Goal: Task Accomplishment & Management: Manage account settings

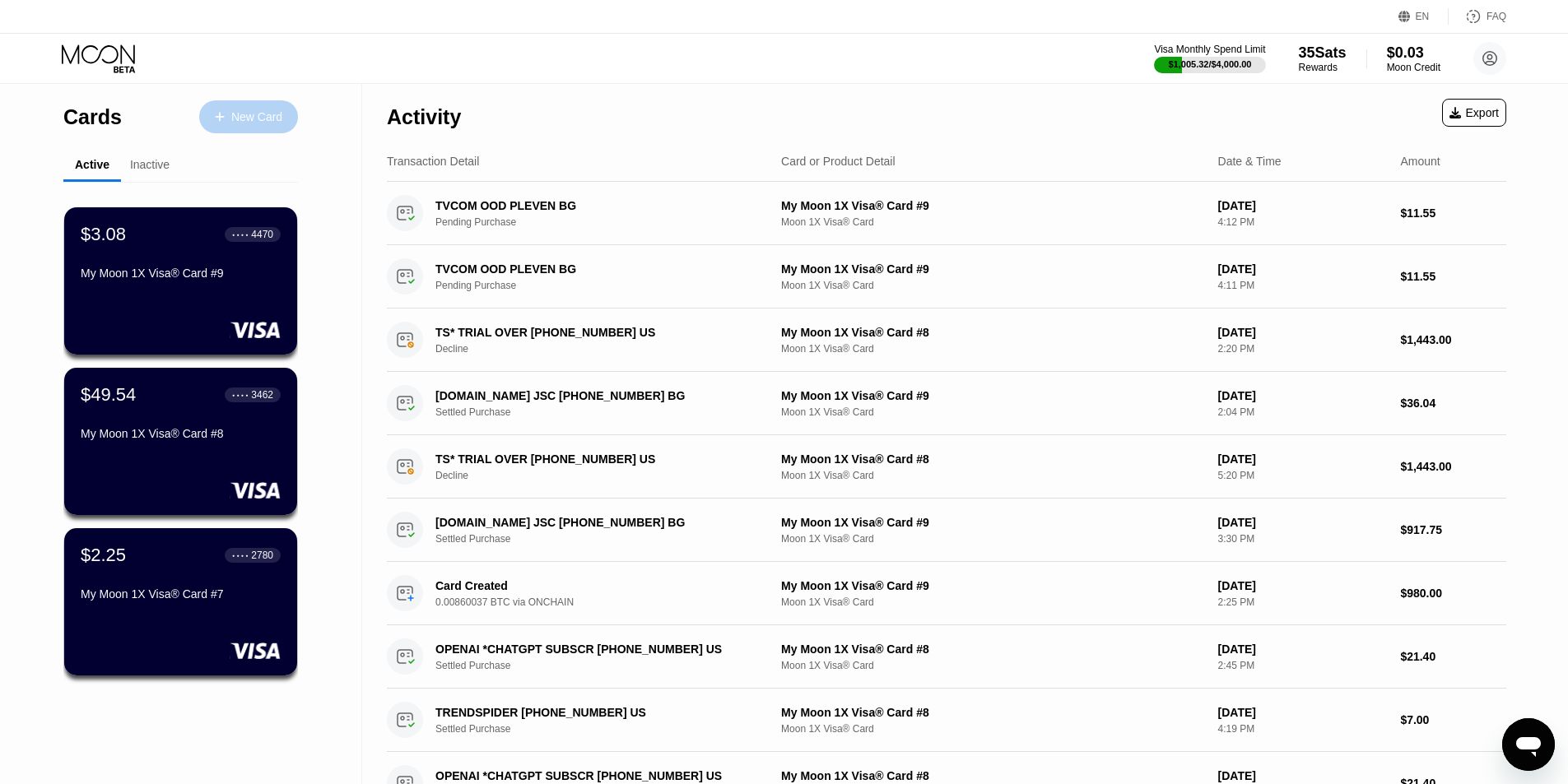
click at [249, 103] on div "New Card" at bounding box center [248, 117] width 98 height 33
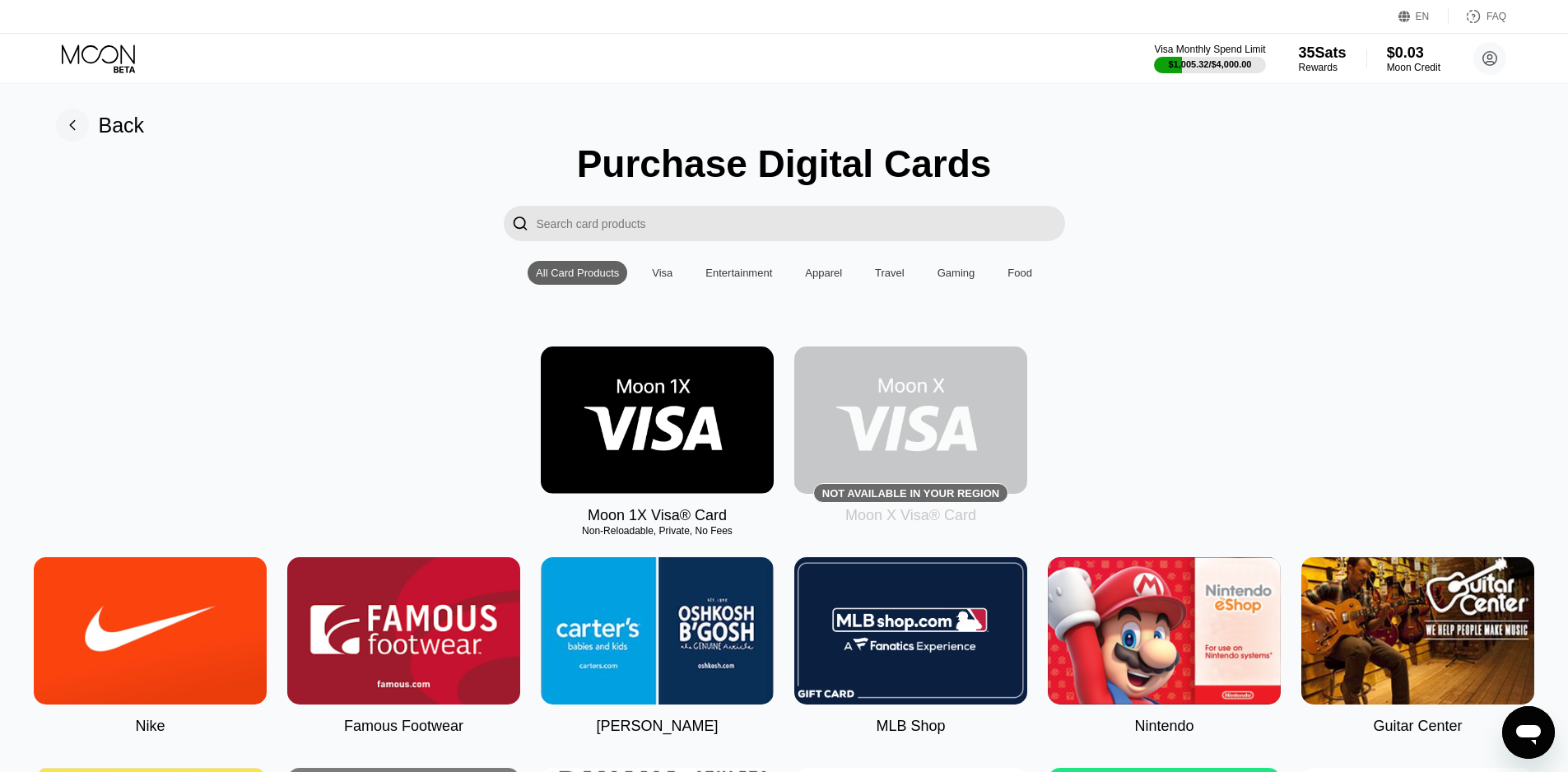
click at [704, 381] on img at bounding box center [657, 420] width 233 height 147
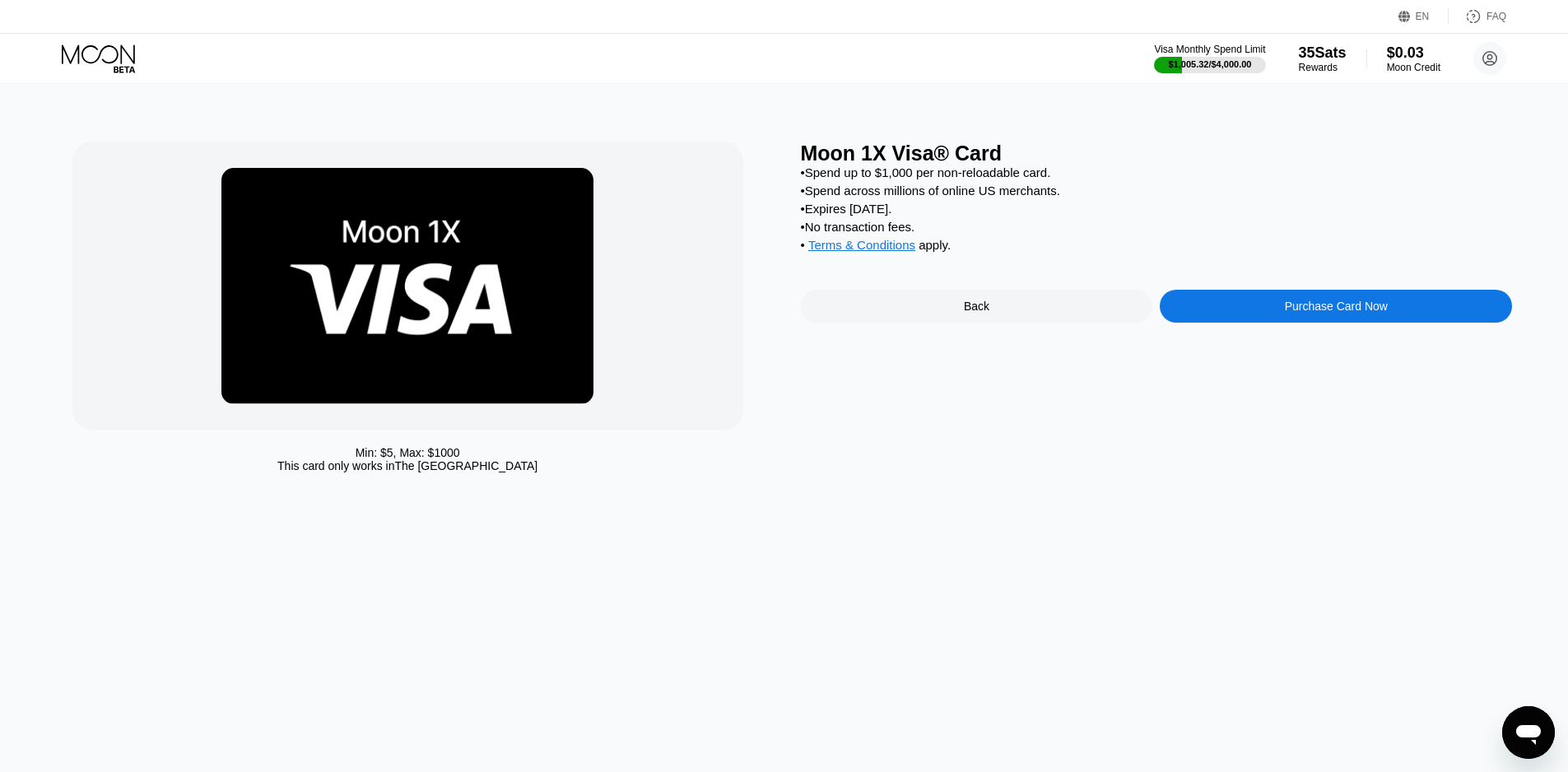
click at [76, 52] on icon at bounding box center [98, 54] width 73 height 19
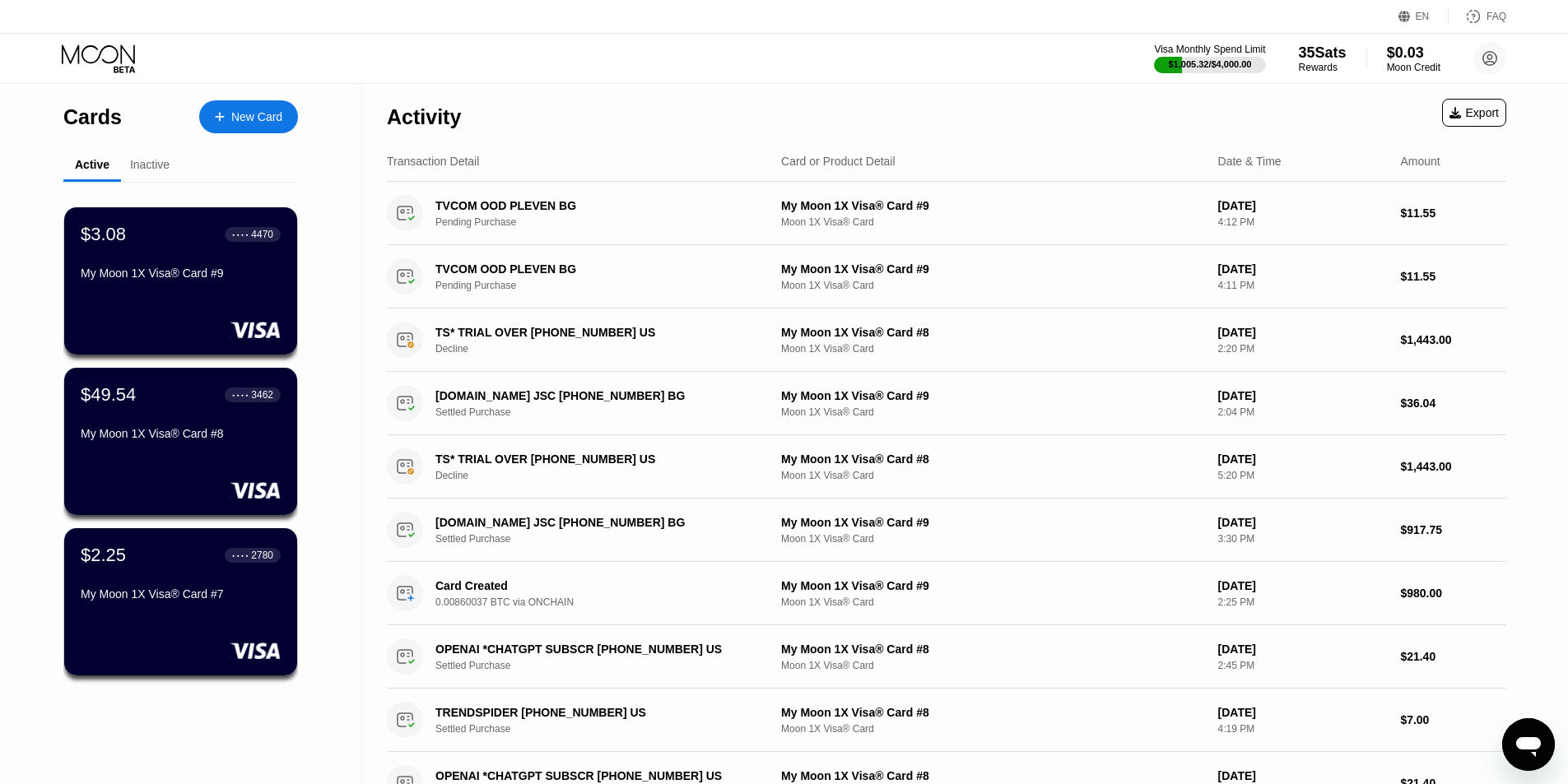
click at [1031, 51] on div "Visa Monthly Spend Limit $1,005.32 / $4,000.00 35 Sats Rewards $0.03 Moon Credi…" at bounding box center [784, 58] width 1568 height 50
click at [1041, 50] on div "Visa Monthly Spend Limit $1,005.32 / $4,000.00 35 Sats Rewards $0.03 Moon Credi…" at bounding box center [784, 58] width 1568 height 50
click at [626, 52] on div "Visa Monthly Spend Limit $1,005.32 / $4,000.00 35 Sats Rewards $0.03 Moon Credi…" at bounding box center [784, 58] width 1568 height 50
click at [1056, 57] on div "Visa Monthly Spend Limit $1,005.32 / $4,000.00 35 Sats Rewards $0.03 Moon Credi…" at bounding box center [784, 58] width 1568 height 50
